Goal: Transaction & Acquisition: Obtain resource

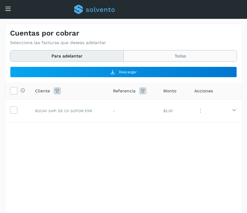
click at [151, 54] on button "Todas" at bounding box center [179, 55] width 113 height 11
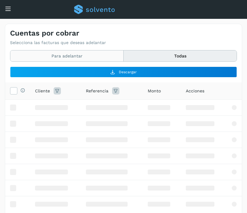
click at [69, 54] on button "Para adelantar" at bounding box center [66, 55] width 113 height 11
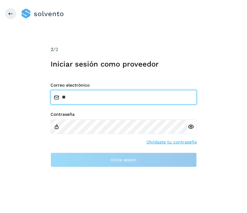
type input "*"
type input "**********"
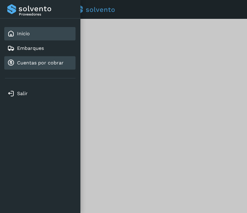
click at [41, 64] on link "Cuentas por cobrar" at bounding box center [40, 63] width 47 height 6
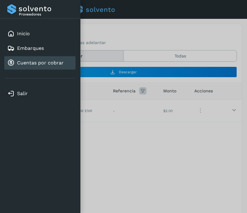
click at [119, 54] on div at bounding box center [123, 106] width 247 height 213
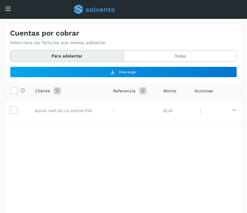
click at [98, 54] on button "Para adelantar" at bounding box center [66, 55] width 113 height 11
click at [150, 60] on button "Todas" at bounding box center [179, 55] width 113 height 11
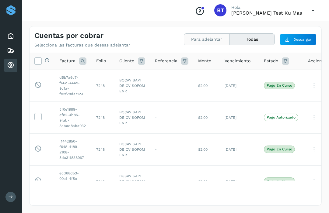
click at [204, 44] on button "Para adelantar" at bounding box center [206, 39] width 45 height 11
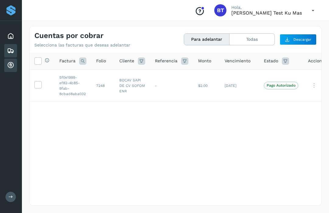
click at [10, 52] on icon at bounding box center [10, 50] width 7 height 7
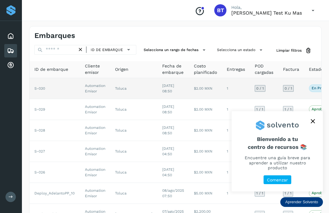
click at [158, 90] on td "[DATE] 08:50" at bounding box center [173, 88] width 32 height 21
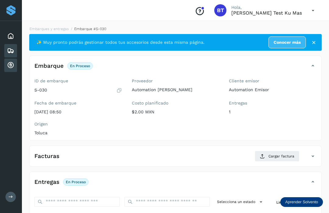
click at [12, 66] on icon at bounding box center [10, 65] width 7 height 7
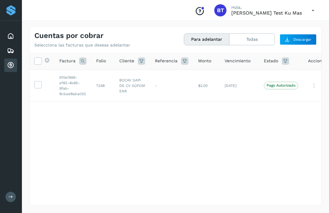
click at [138, 62] on icon at bounding box center [141, 60] width 7 height 7
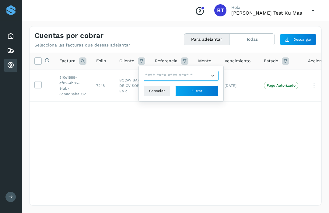
click at [206, 74] on input "text" at bounding box center [177, 76] width 66 height 10
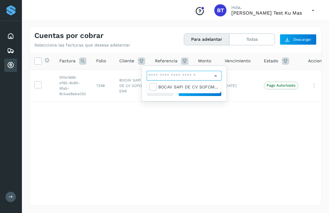
scroll to position [18, 0]
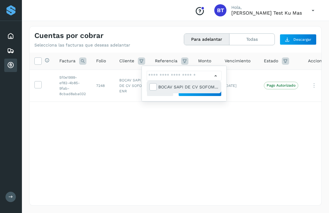
click at [186, 88] on div "BOCAV SAPI DE CV SOFOM ENR" at bounding box center [188, 87] width 60 height 7
type input "**********"
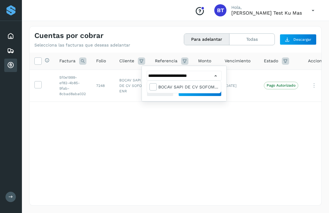
click at [160, 136] on div at bounding box center [164, 106] width 329 height 213
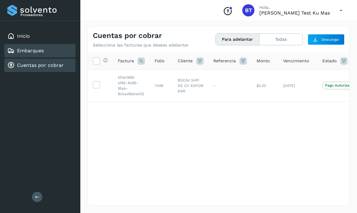
click at [45, 51] on div "Embarques" at bounding box center [39, 50] width 71 height 13
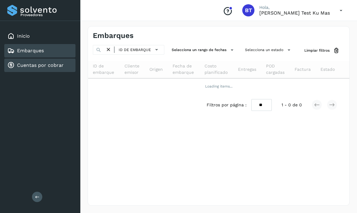
click at [61, 65] on link "Cuentas por cobrar" at bounding box center [40, 65] width 47 height 6
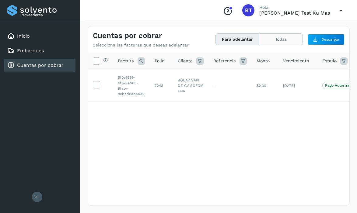
click at [274, 37] on button "Todas" at bounding box center [280, 39] width 43 height 11
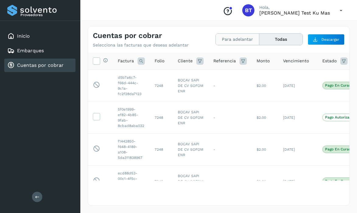
click at [235, 40] on button "Para adelantar" at bounding box center [237, 39] width 43 height 11
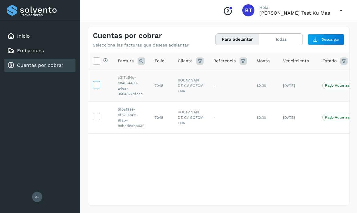
click at [94, 85] on icon at bounding box center [96, 84] width 6 height 6
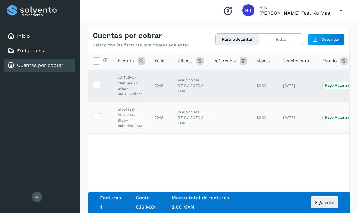
click at [95, 117] on icon at bounding box center [96, 116] width 6 height 6
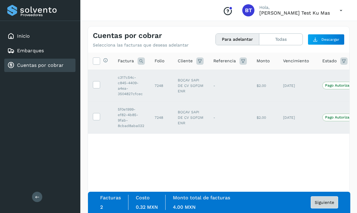
click at [318, 205] on button "Siguiente" at bounding box center [324, 202] width 27 height 12
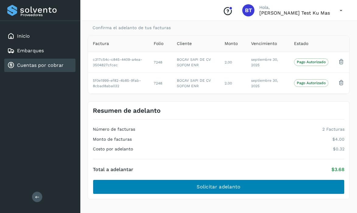
scroll to position [25, 0]
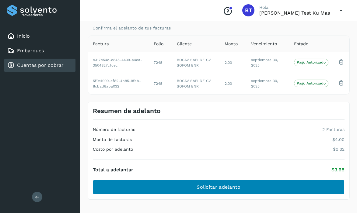
click at [240, 186] on span "Solicitar adelanto" at bounding box center [218, 187] width 44 height 7
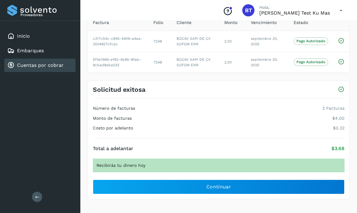
scroll to position [46, 0]
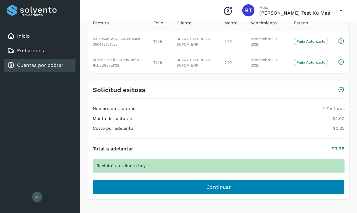
click at [216, 189] on span "Continuar" at bounding box center [218, 187] width 25 height 7
